Goal: Task Accomplishment & Management: Manage account settings

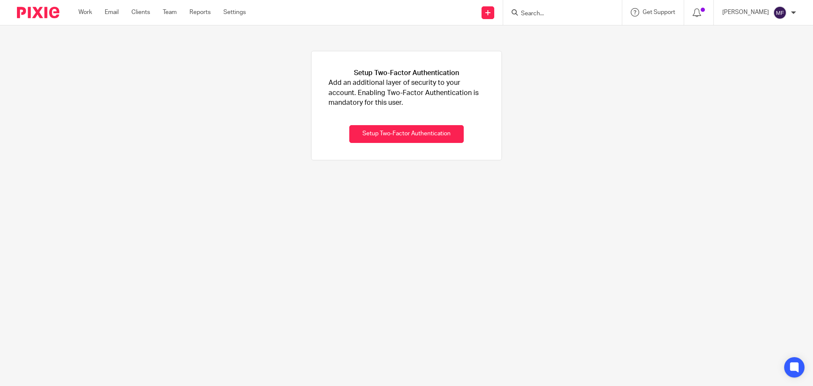
click at [51, 14] on img at bounding box center [38, 12] width 42 height 11
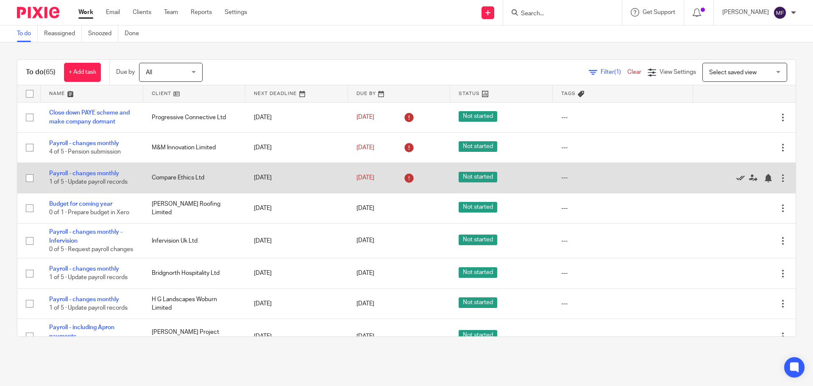
click at [736, 177] on icon at bounding box center [740, 178] width 8 height 8
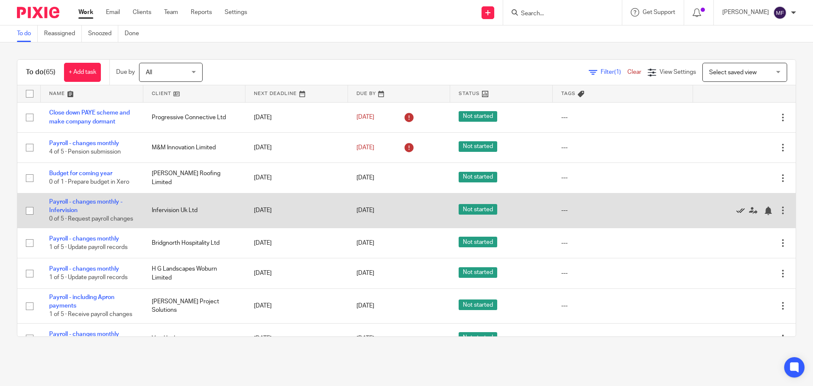
click at [736, 215] on icon at bounding box center [740, 210] width 8 height 8
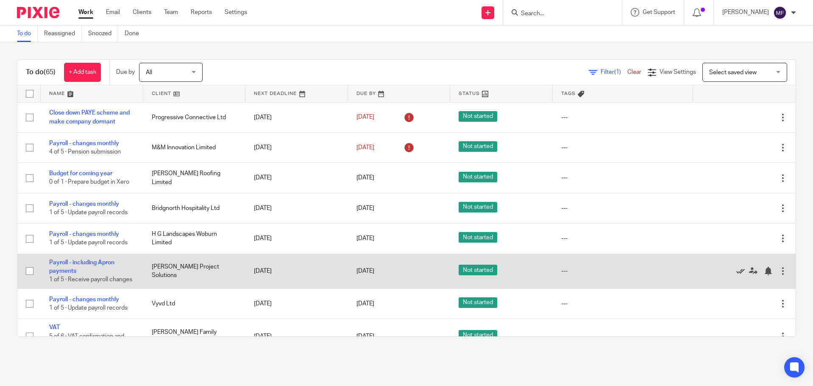
click at [736, 274] on icon at bounding box center [740, 271] width 8 height 8
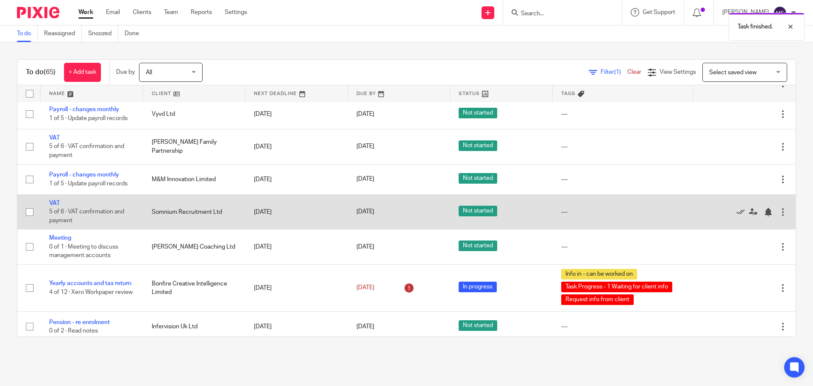
scroll to position [170, 0]
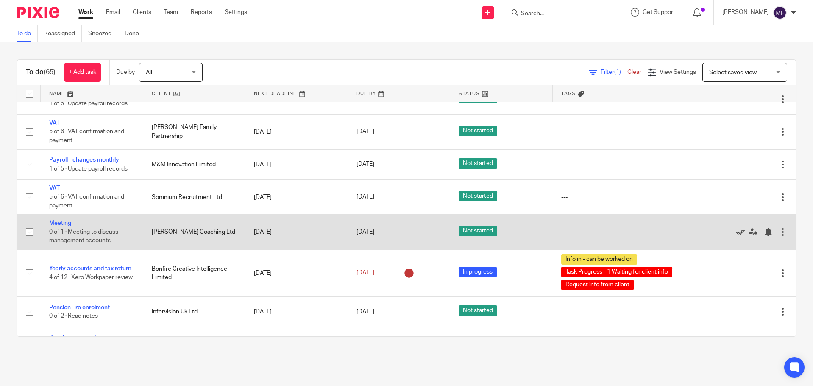
click at [736, 231] on icon at bounding box center [740, 232] width 8 height 8
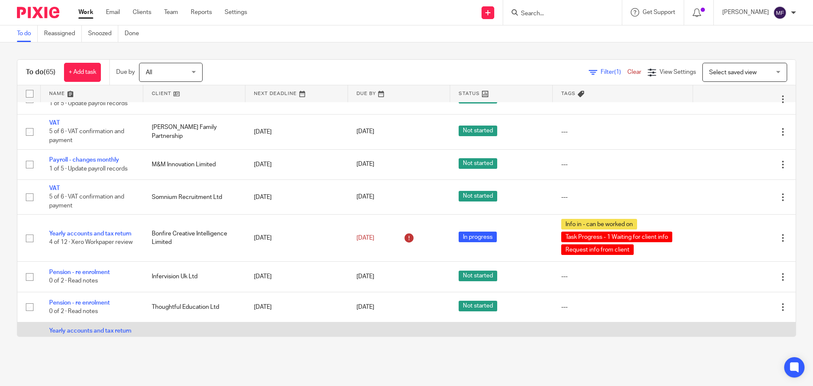
scroll to position [0, 0]
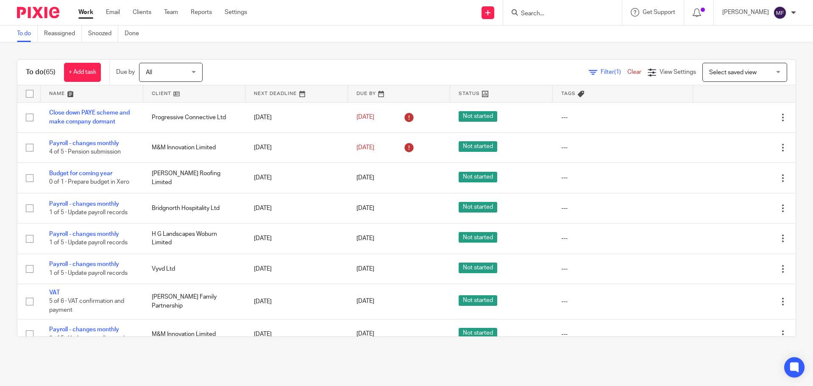
click at [46, 14] on img at bounding box center [38, 12] width 42 height 11
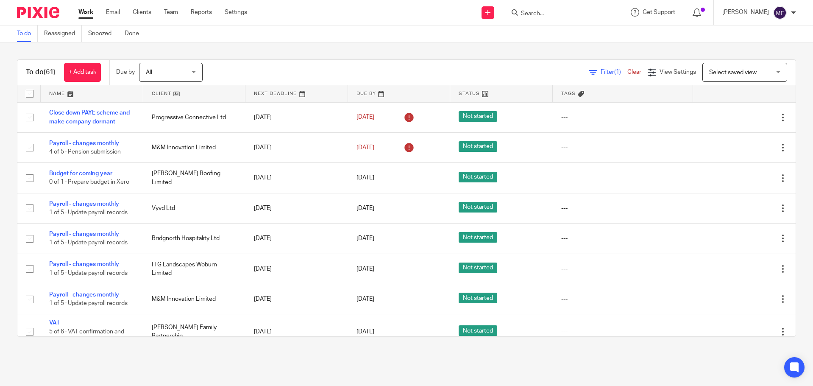
click at [29, 19] on div at bounding box center [35, 12] width 70 height 25
click at [32, 15] on img at bounding box center [38, 12] width 42 height 11
